Goal: Task Accomplishment & Management: Manage account settings

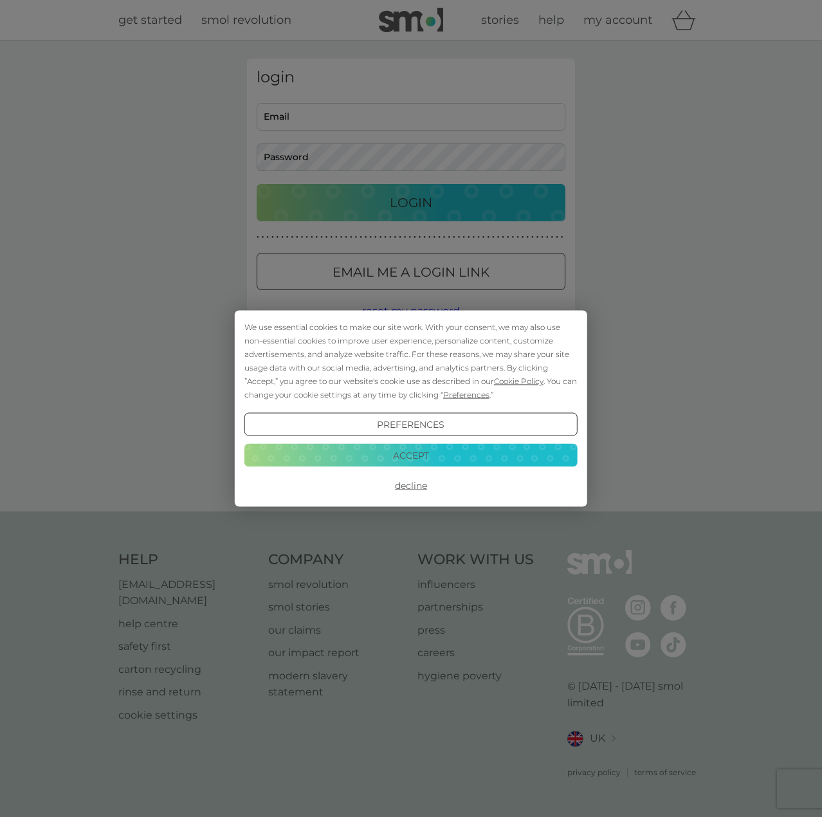
click at [408, 452] on button "Accept" at bounding box center [411, 454] width 333 height 23
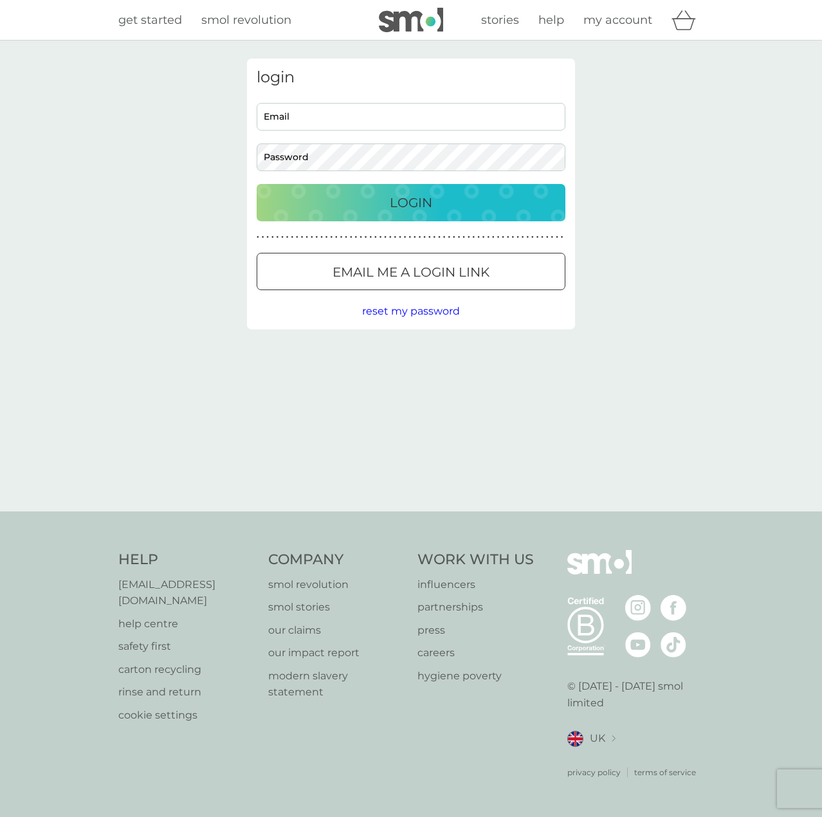
click at [371, 278] on p "Email me a login link" at bounding box center [411, 272] width 157 height 21
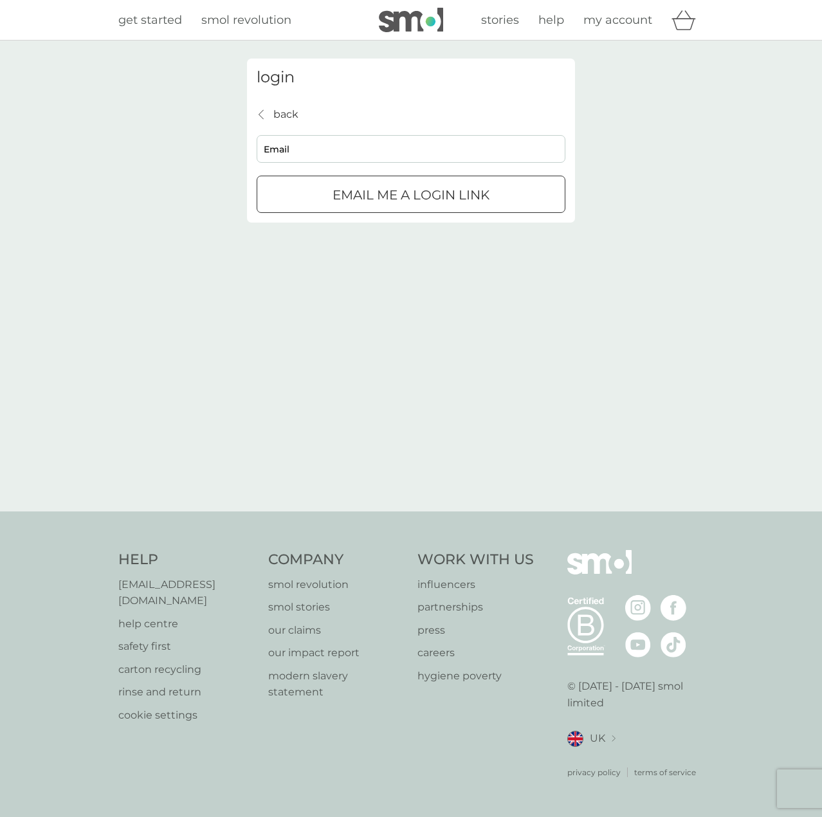
click at [334, 152] on input "Email" at bounding box center [411, 149] width 309 height 28
type input "[PERSON_NAME][EMAIL_ADDRESS][PERSON_NAME][DOMAIN_NAME]"
click at [350, 193] on p "Email me a login link" at bounding box center [411, 195] width 157 height 21
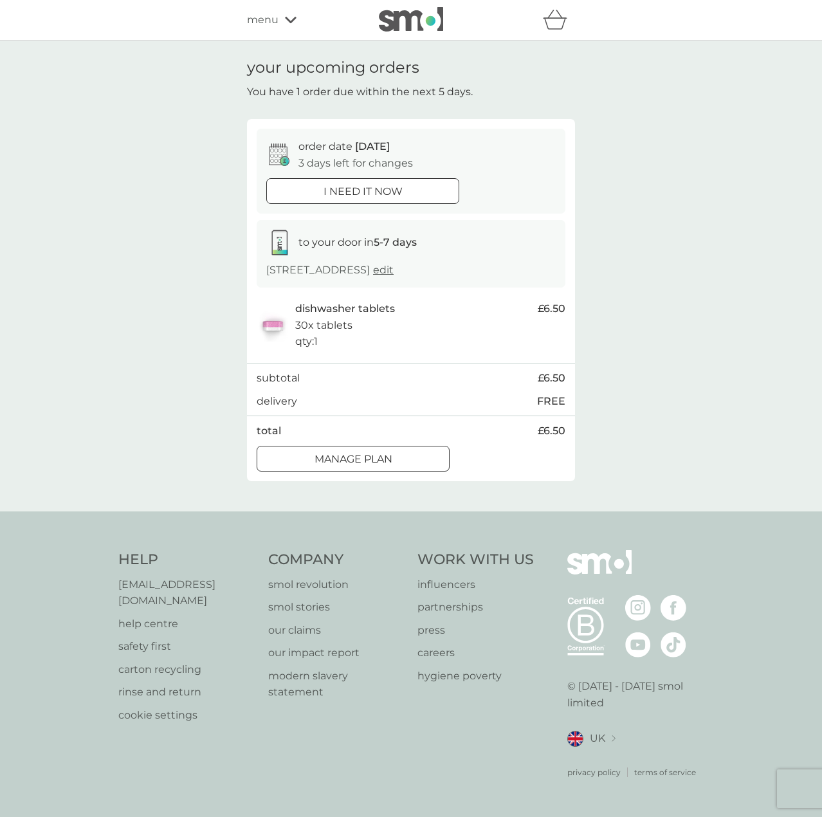
click at [412, 466] on div "Manage plan" at bounding box center [353, 459] width 192 height 17
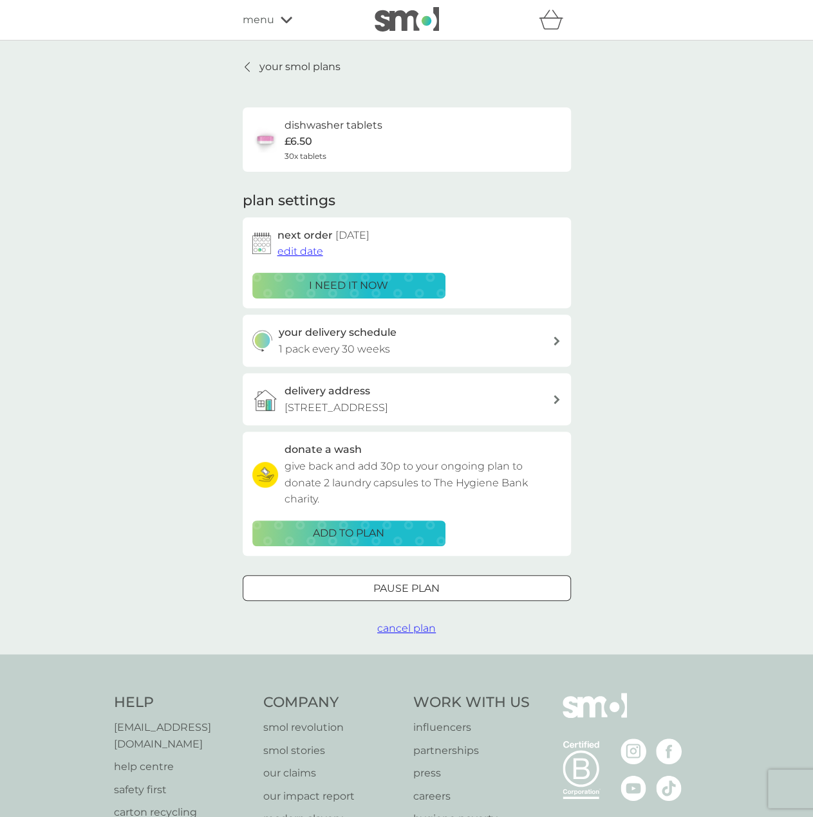
click at [302, 252] on span "edit date" at bounding box center [300, 251] width 46 height 12
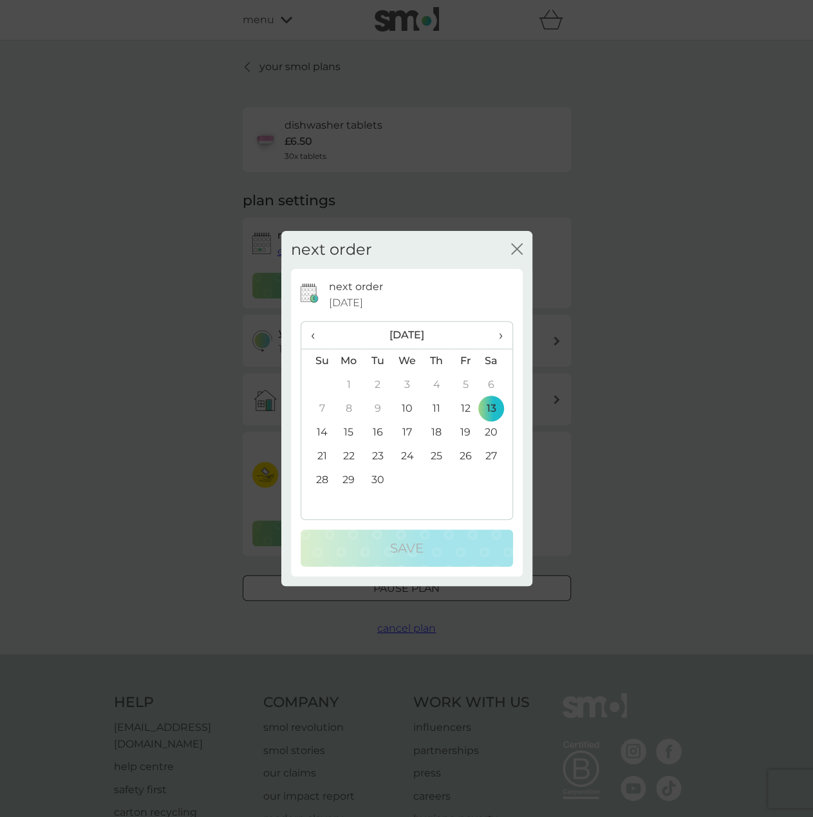
click at [502, 336] on span "›" at bounding box center [495, 335] width 13 height 27
click at [502, 335] on span "›" at bounding box center [495, 335] width 13 height 27
click at [501, 335] on span "›" at bounding box center [495, 335] width 13 height 27
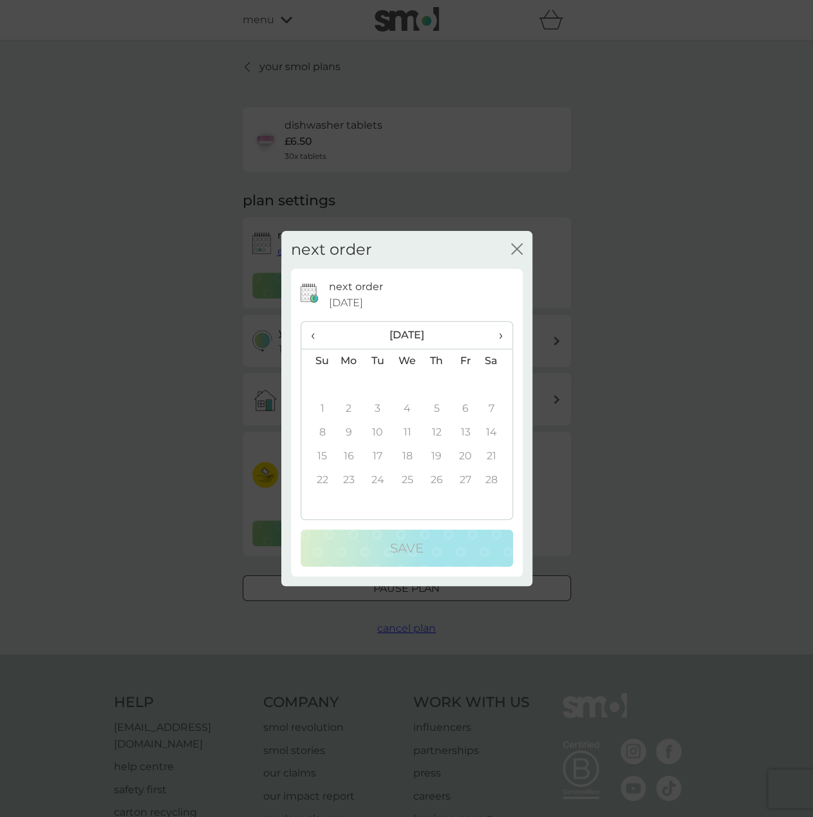
click at [309, 330] on th "‹" at bounding box center [317, 336] width 33 height 28
click at [377, 403] on td "6" at bounding box center [377, 409] width 29 height 24
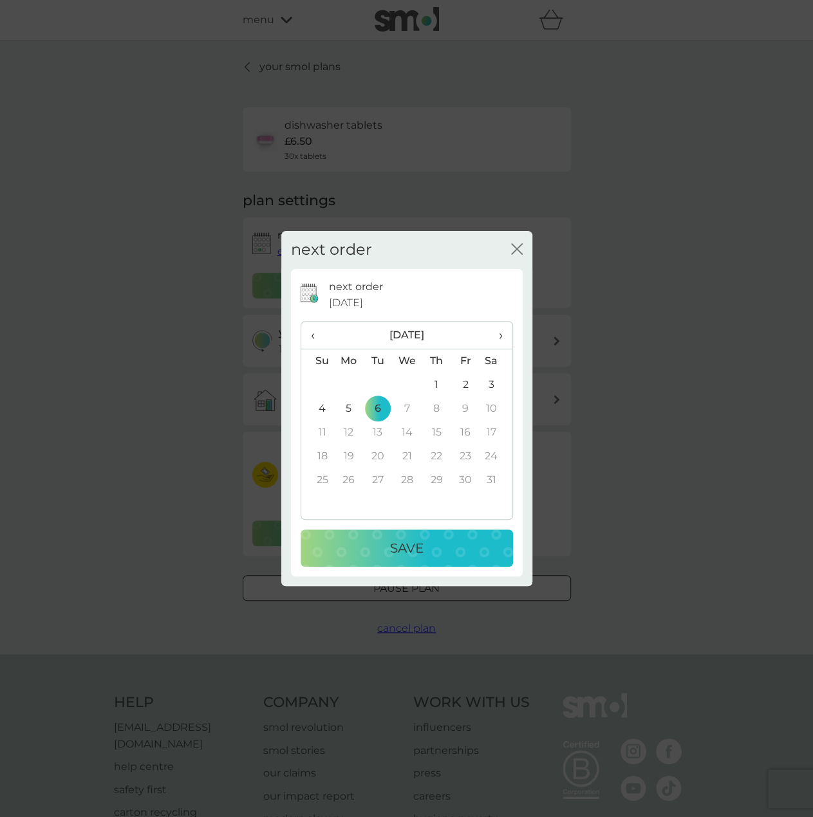
click at [438, 547] on div "Save" at bounding box center [406, 548] width 187 height 21
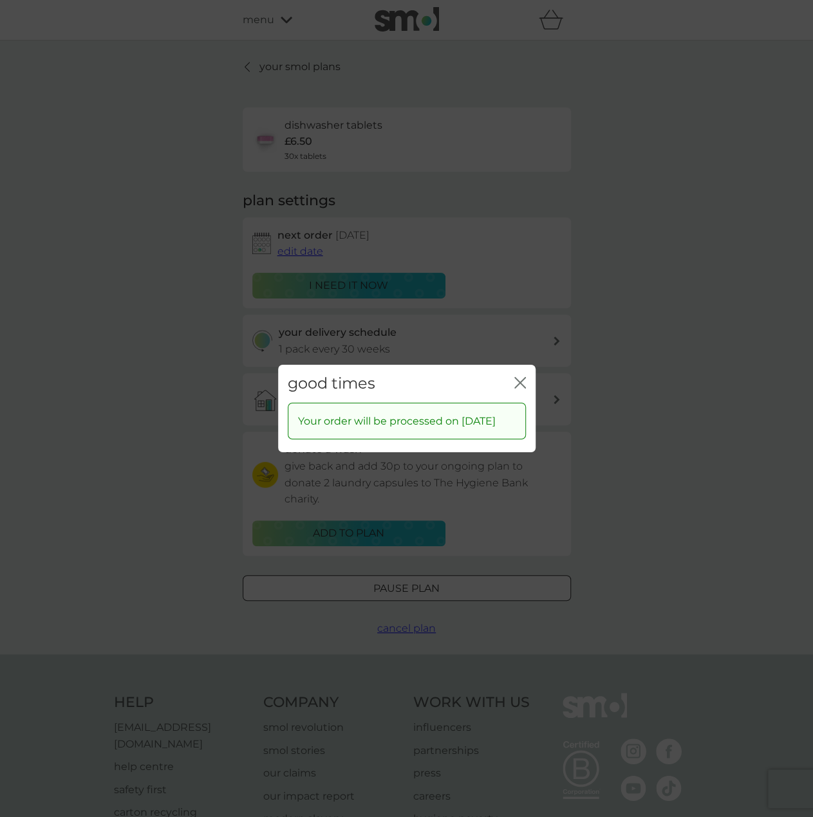
click at [515, 377] on icon "close" at bounding box center [520, 383] width 12 height 12
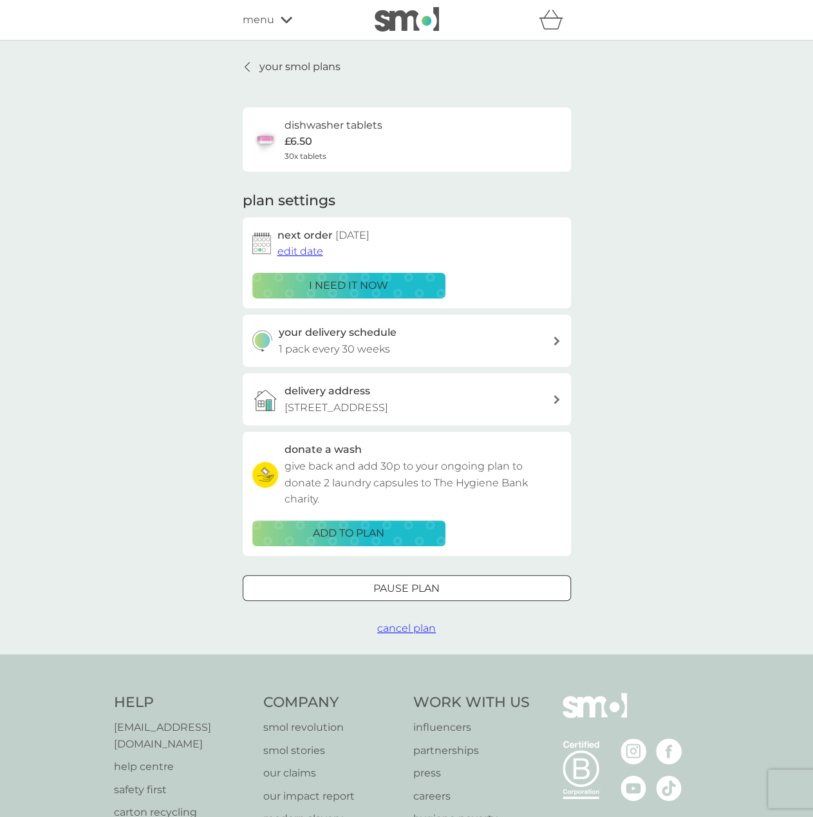
click at [268, 66] on p "your smol plans" at bounding box center [299, 67] width 81 height 17
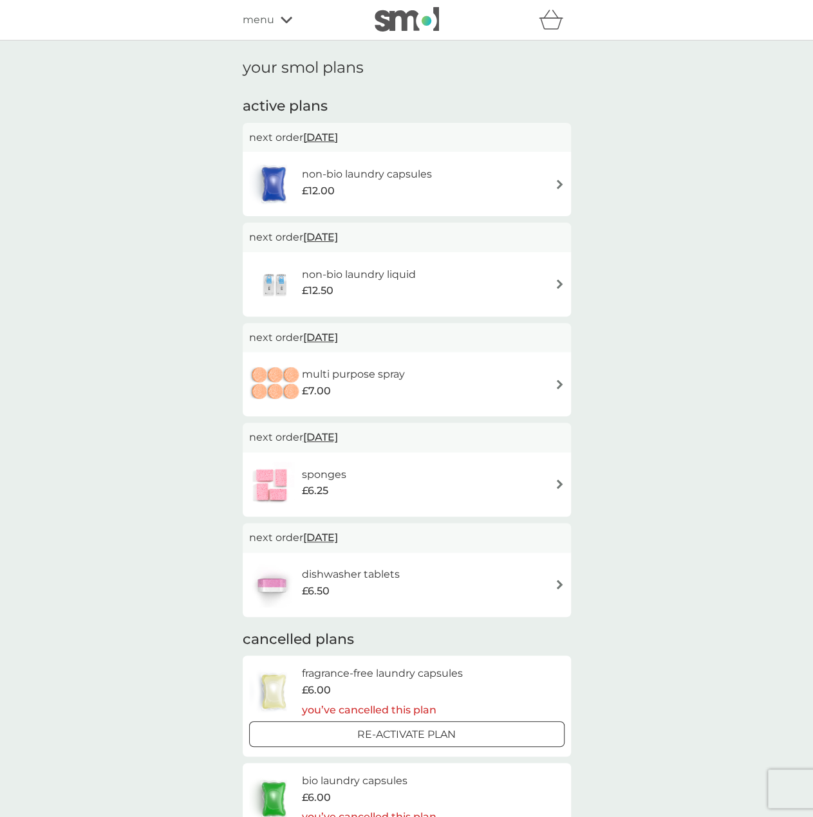
click at [521, 483] on div "sponges £6.25" at bounding box center [406, 484] width 315 height 45
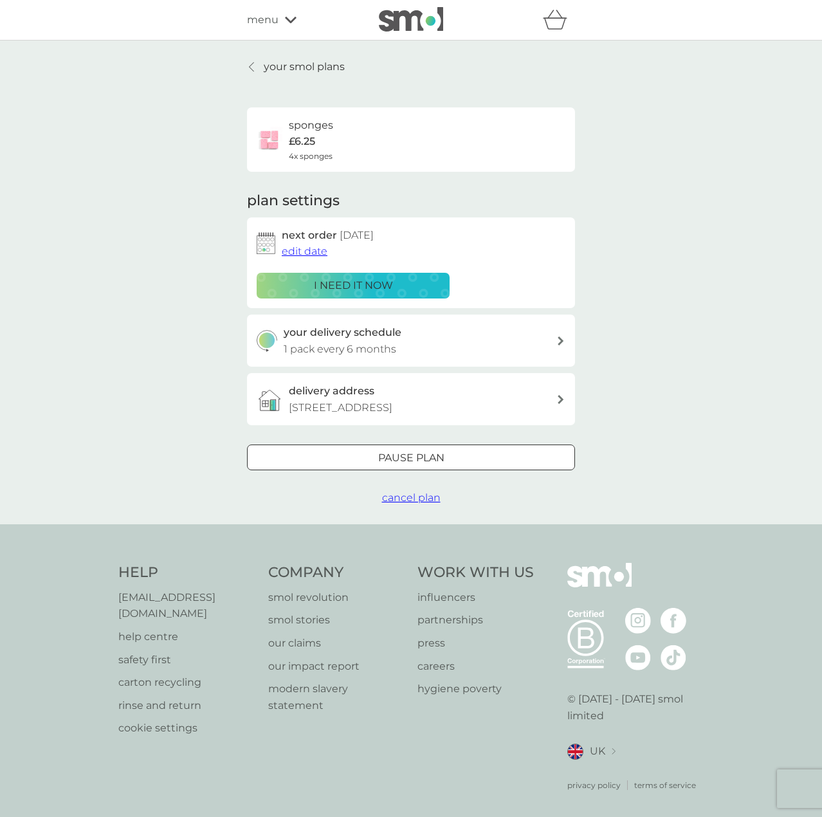
click at [416, 466] on button "Pause plan" at bounding box center [411, 458] width 328 height 26
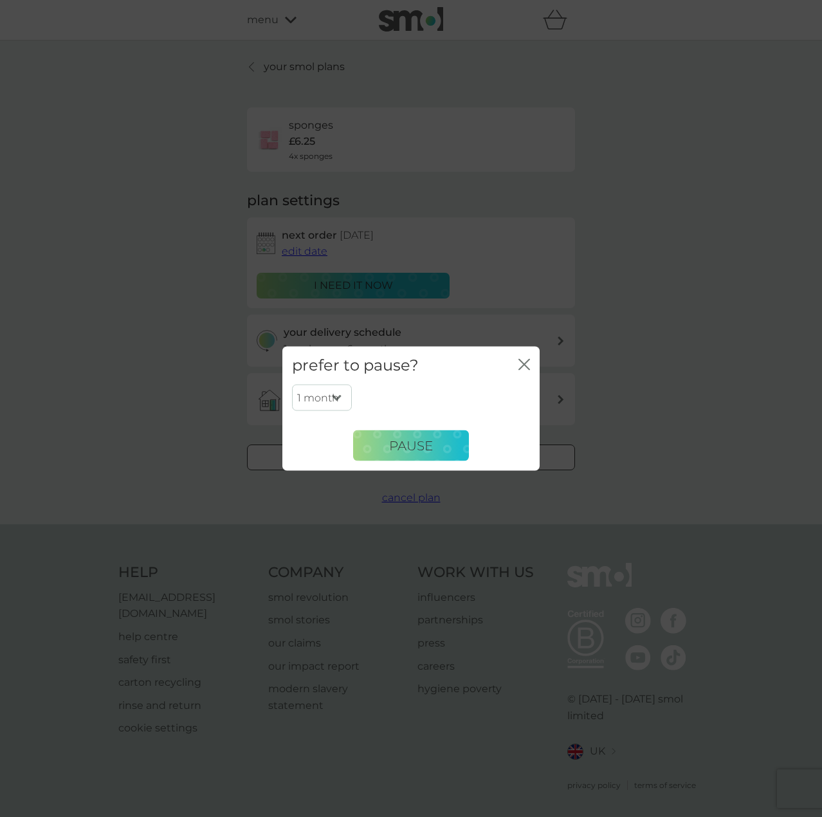
click at [331, 396] on select "1 month 2 months 3 months 4 months 5 months 6 months" at bounding box center [322, 397] width 60 height 27
select select "6"
click at [292, 384] on select "1 month 2 months 3 months 4 months 5 months 6 months" at bounding box center [322, 397] width 60 height 27
click at [403, 438] on span "Pause" at bounding box center [411, 445] width 44 height 15
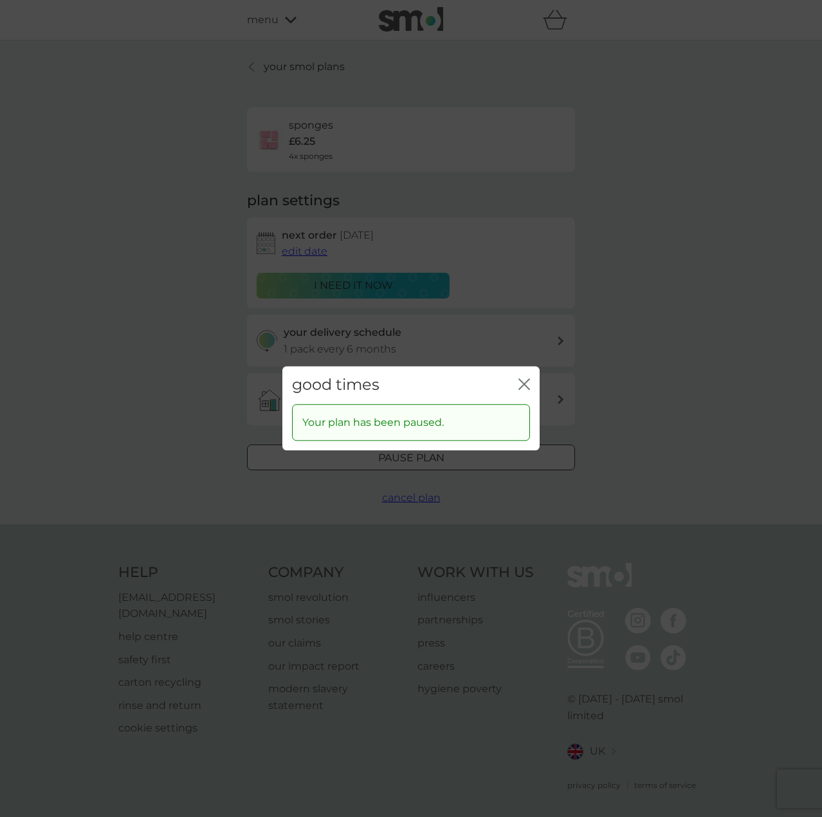
click at [525, 383] on icon "close" at bounding box center [526, 384] width 5 height 10
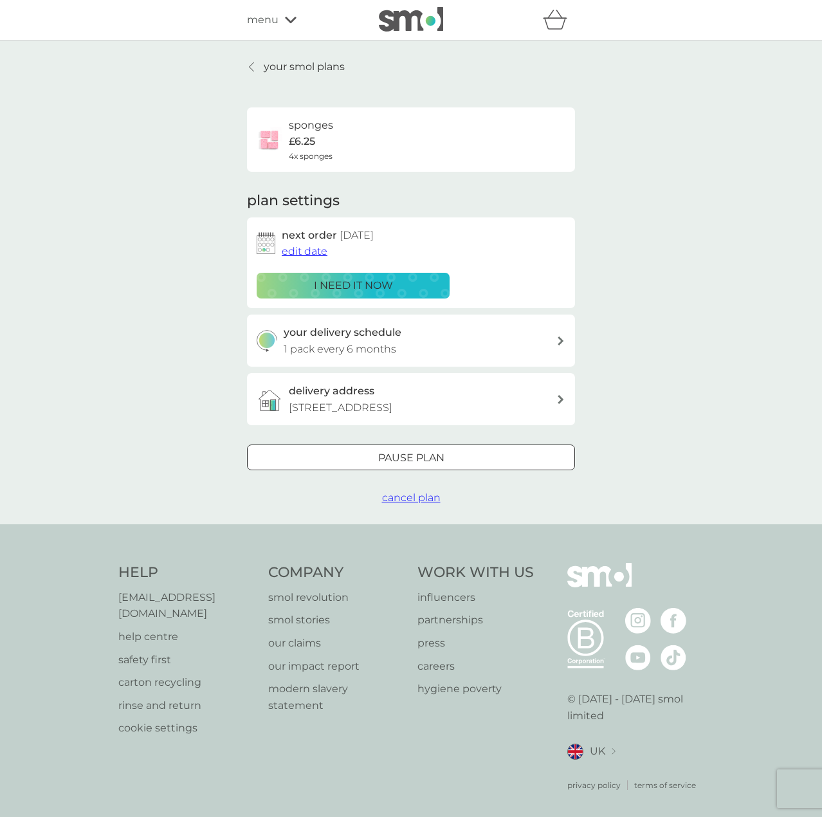
click at [272, 66] on p "your smol plans" at bounding box center [304, 67] width 81 height 17
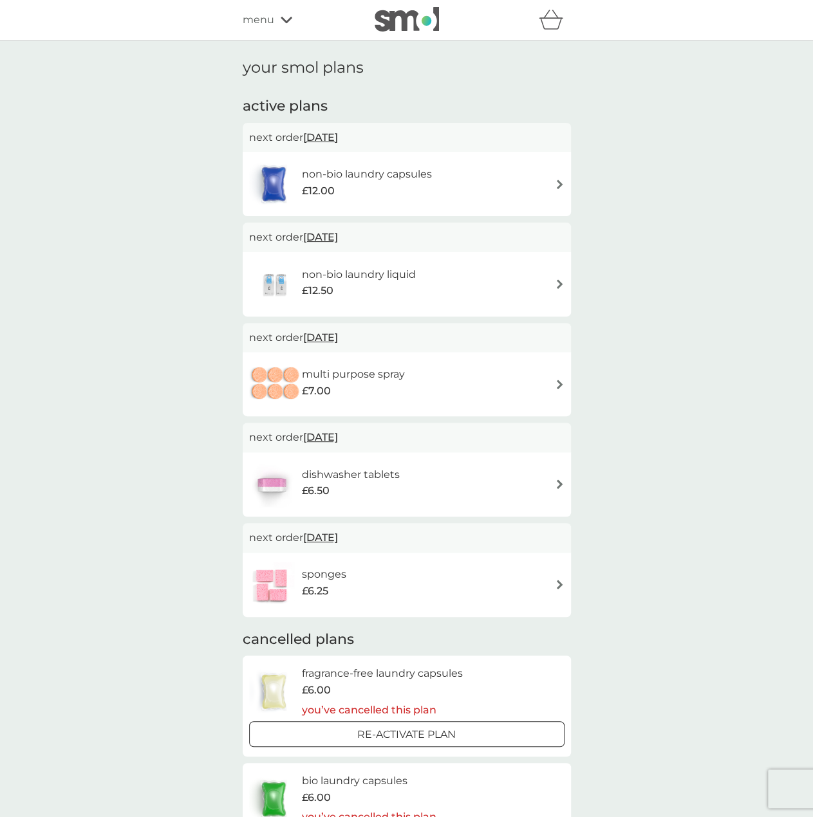
click at [337, 339] on span "17 Dec 2025" at bounding box center [320, 337] width 35 height 25
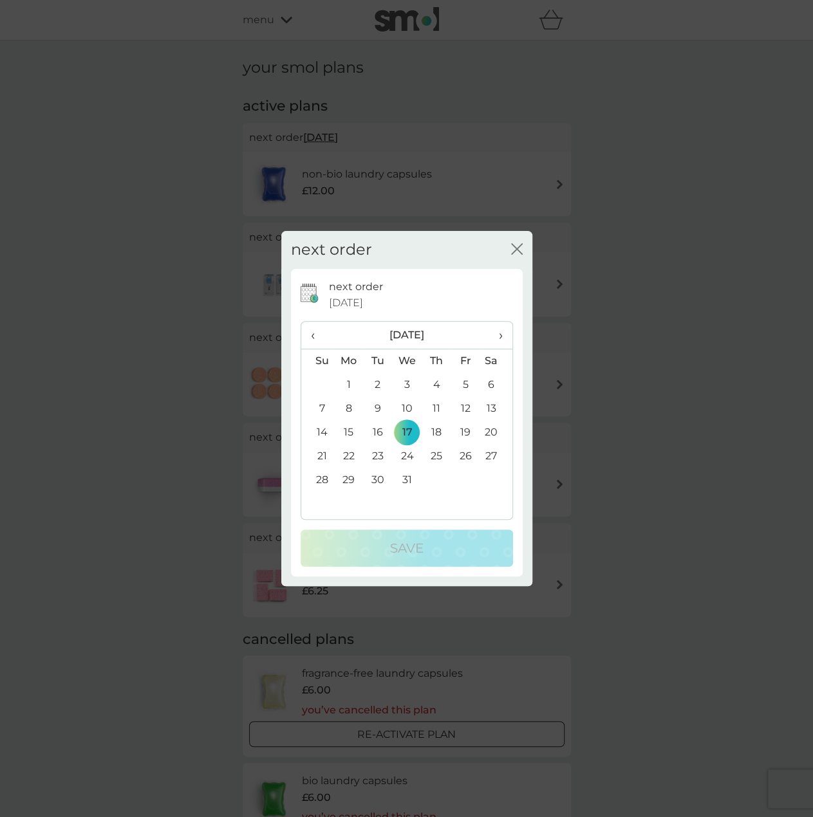
click at [499, 337] on span "›" at bounding box center [495, 335] width 13 height 27
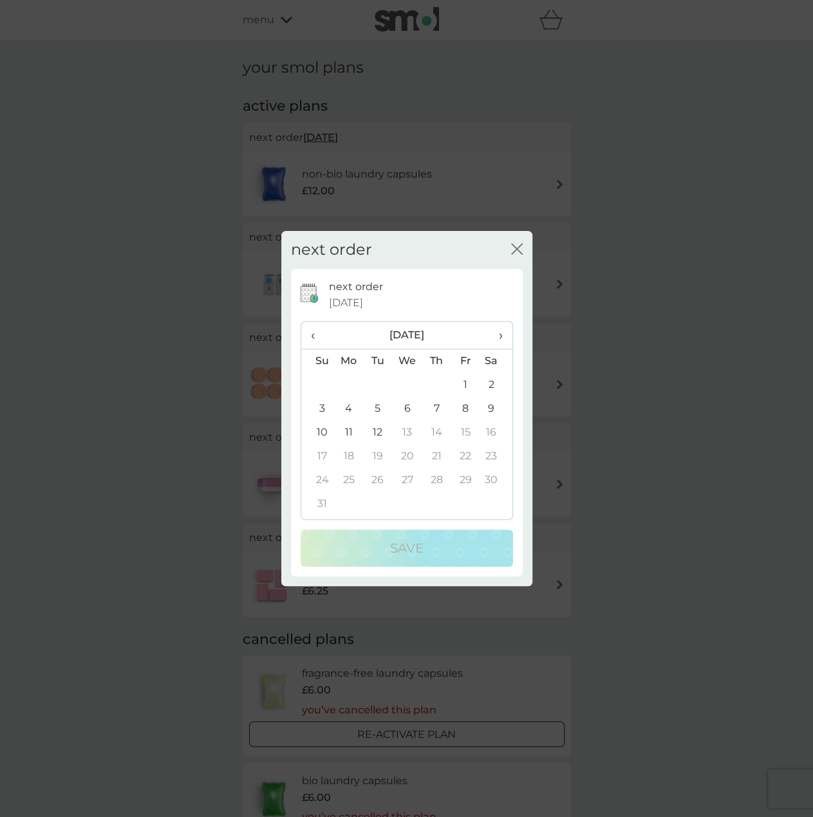
click at [378, 432] on td "12" at bounding box center [377, 433] width 29 height 24
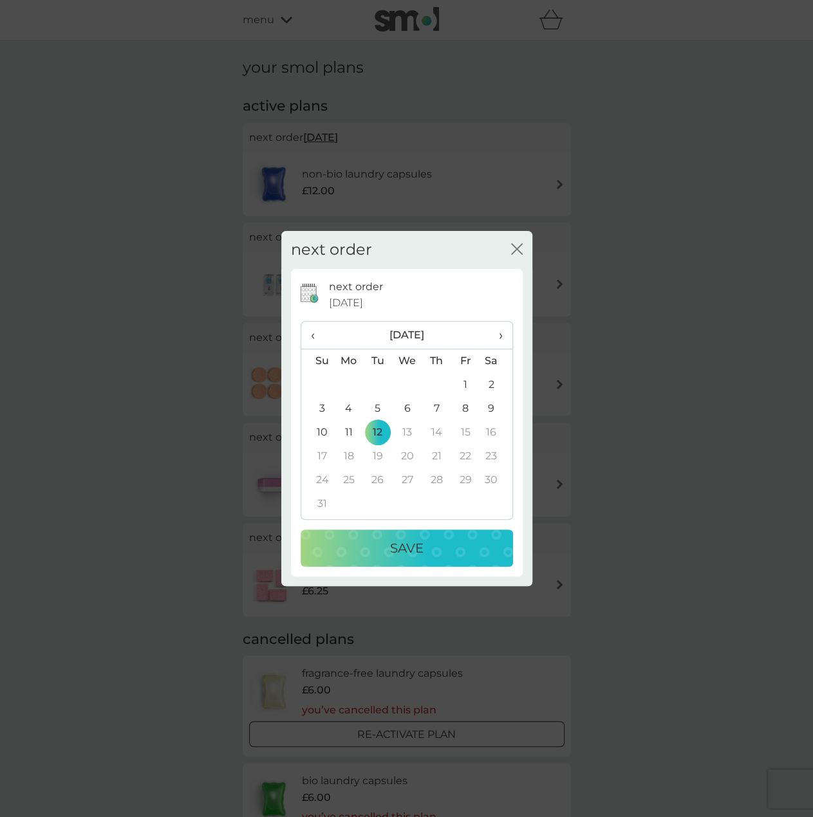
click at [405, 557] on p "Save" at bounding box center [406, 548] width 33 height 21
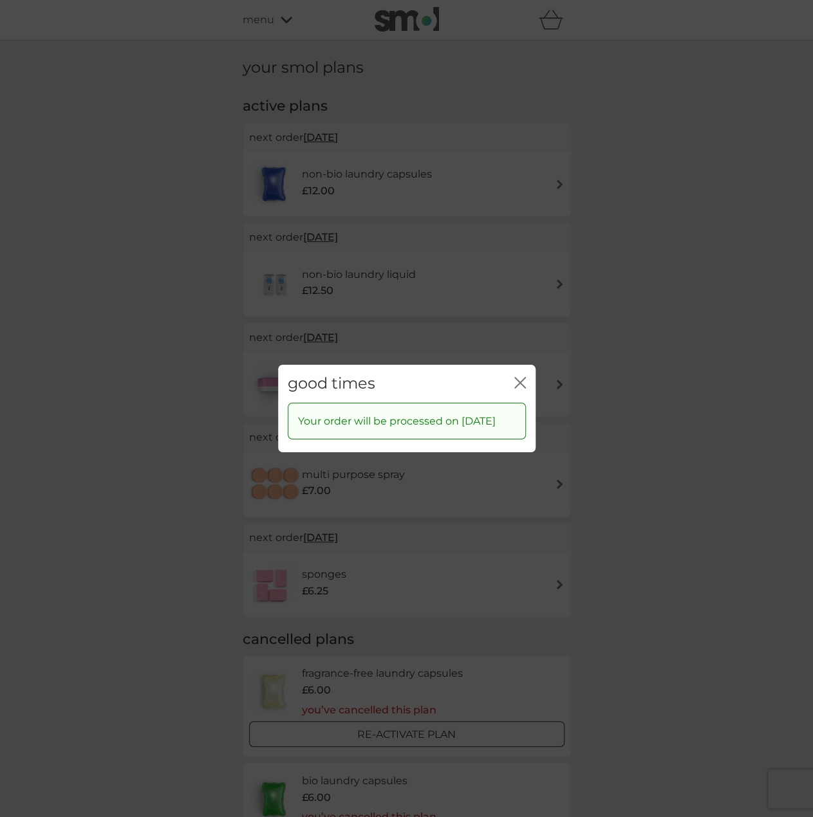
click at [519, 378] on icon "close" at bounding box center [517, 383] width 5 height 10
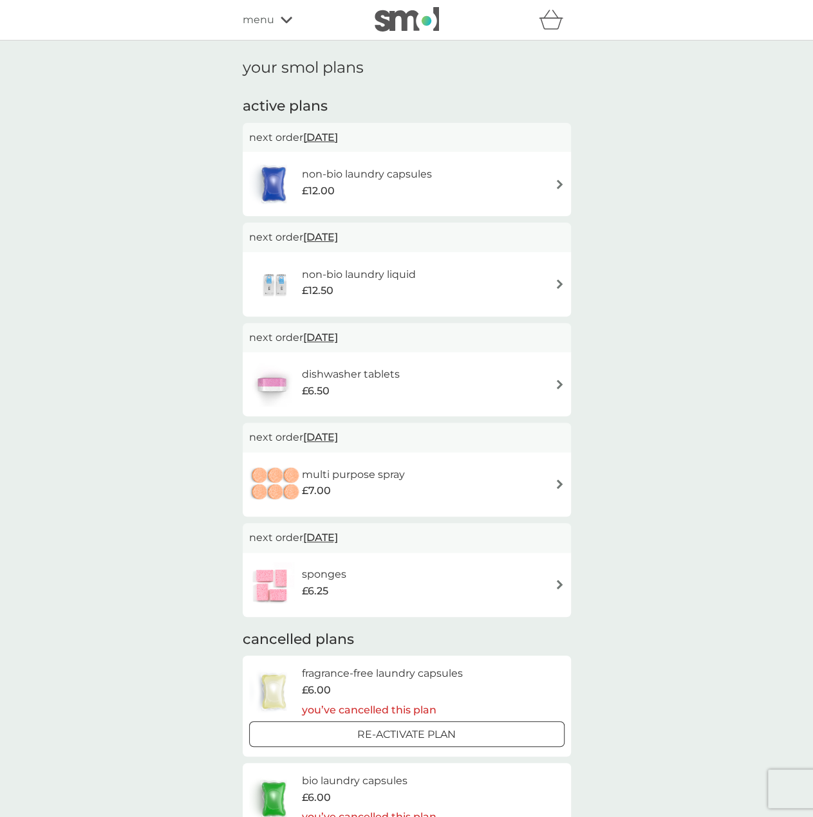
click at [347, 190] on div "£12.00" at bounding box center [366, 191] width 130 height 17
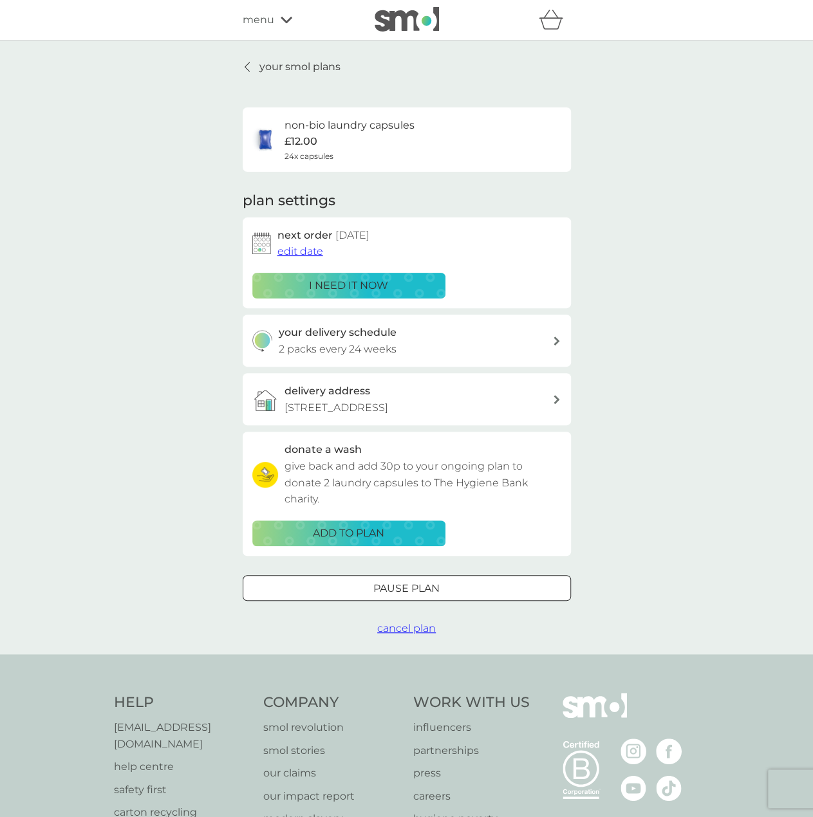
click at [298, 254] on span "edit date" at bounding box center [300, 251] width 46 height 12
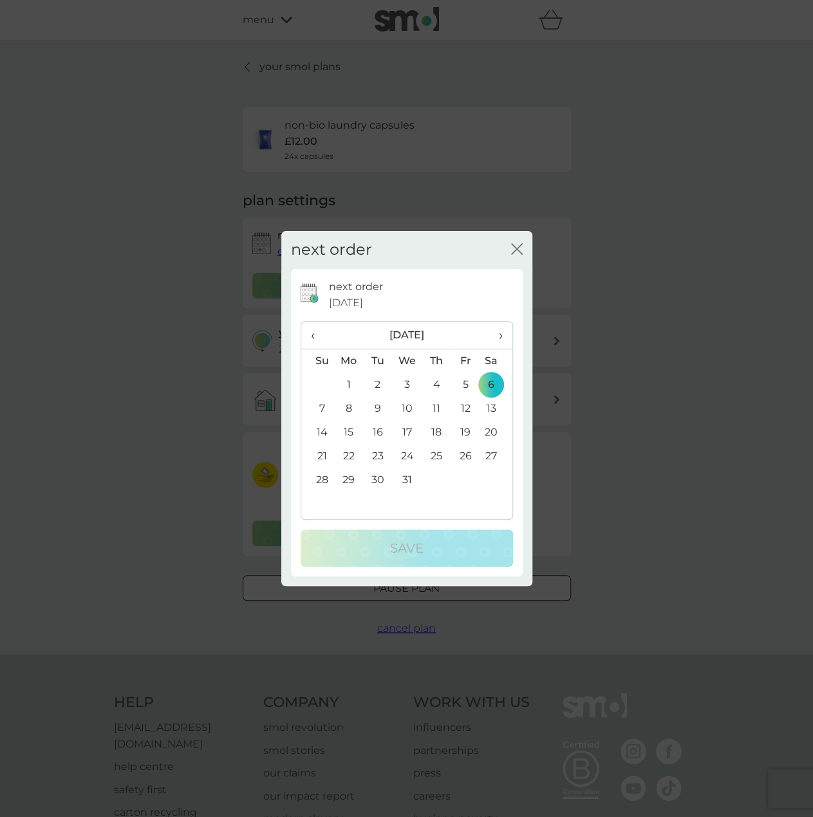
click at [313, 335] on span "‹" at bounding box center [318, 335] width 14 height 27
click at [313, 333] on span "‹" at bounding box center [318, 335] width 14 height 27
click at [462, 432] on td "19" at bounding box center [465, 433] width 29 height 24
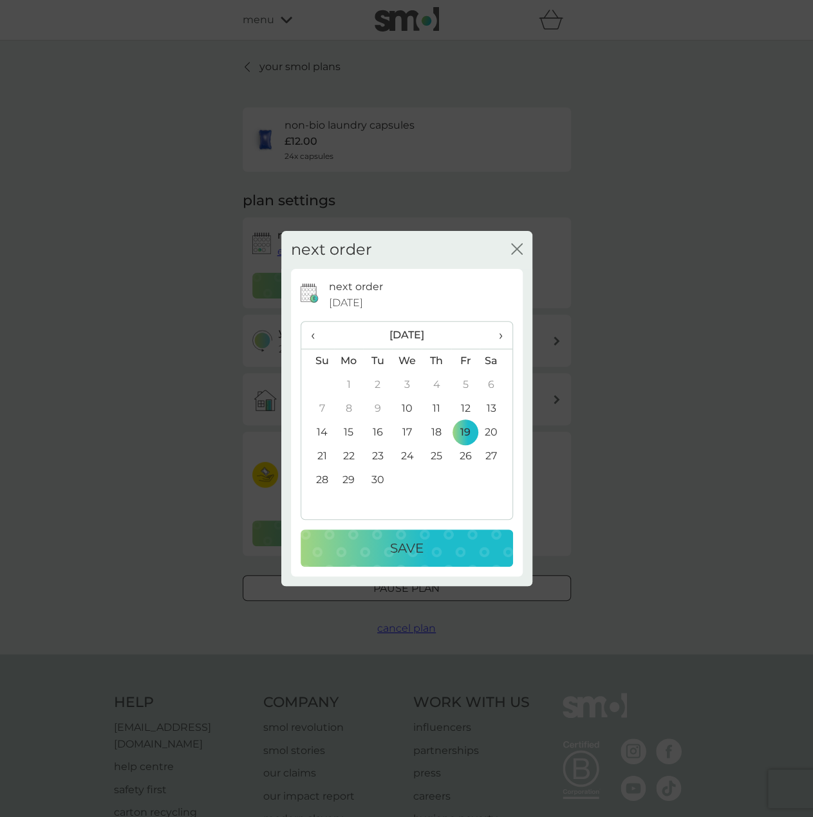
click at [443, 554] on div "Save" at bounding box center [406, 548] width 187 height 21
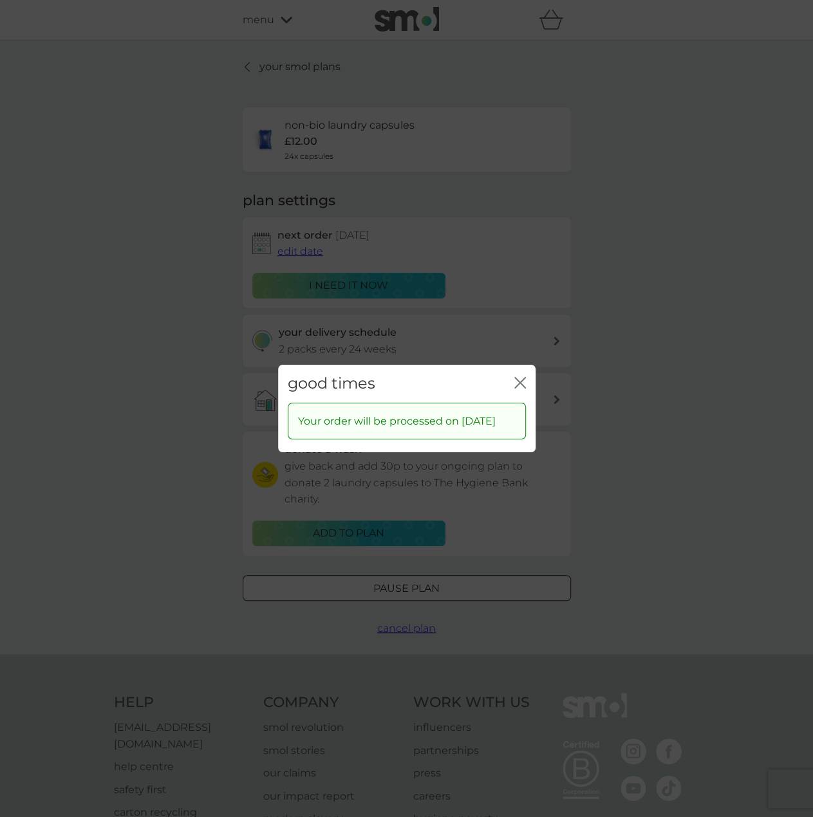
click at [520, 377] on icon "close" at bounding box center [520, 383] width 12 height 12
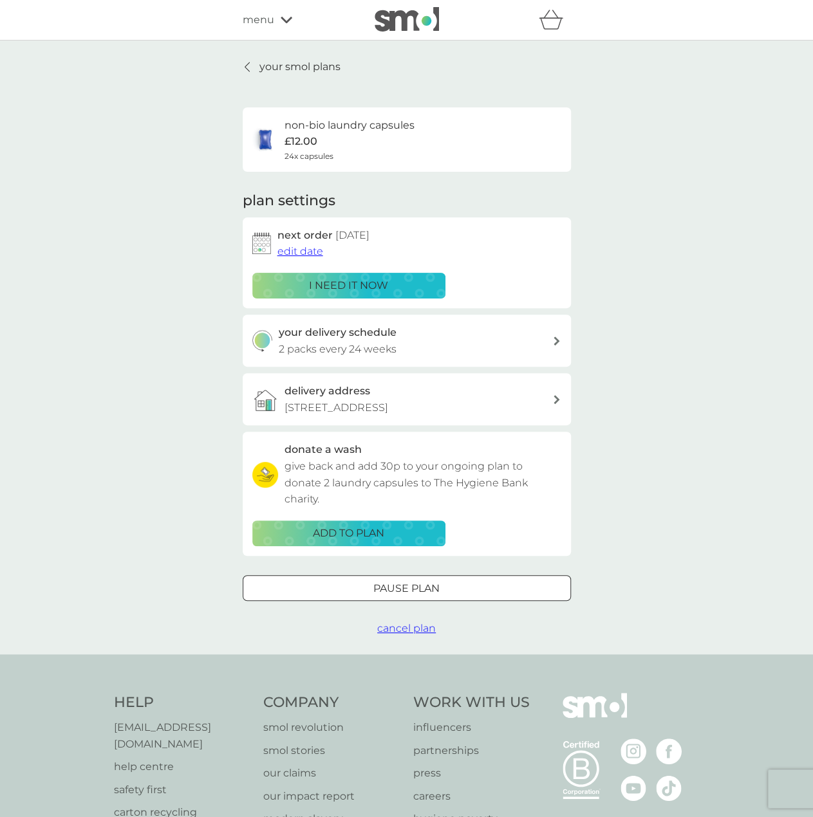
click at [254, 27] on span "menu" at bounding box center [259, 20] width 32 height 17
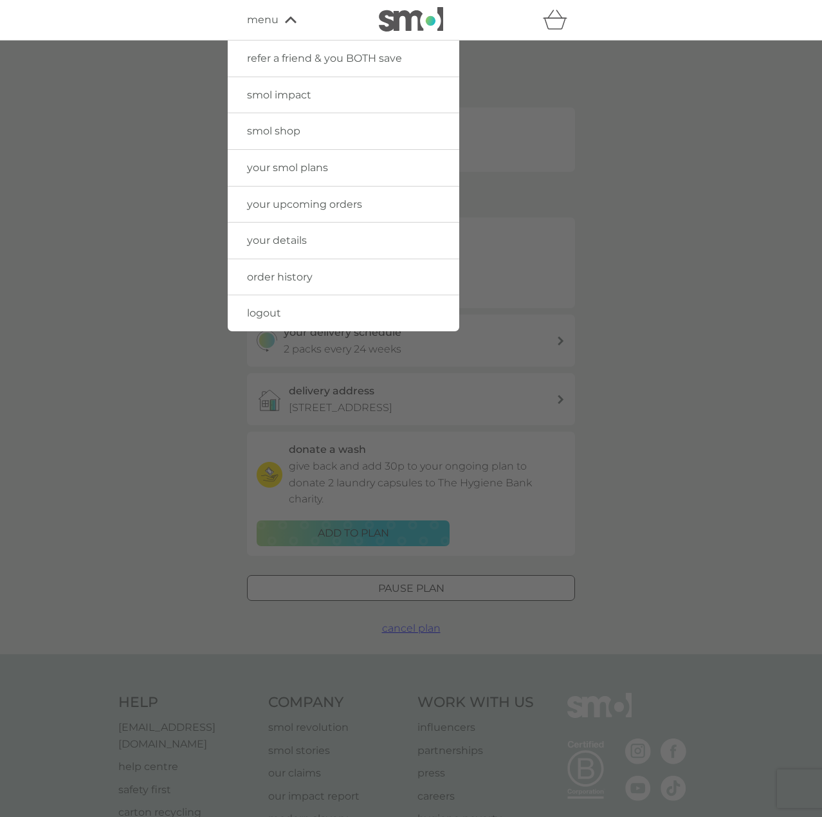
click at [281, 135] on span "smol shop" at bounding box center [273, 131] width 53 height 12
